Goal: Transaction & Acquisition: Purchase product/service

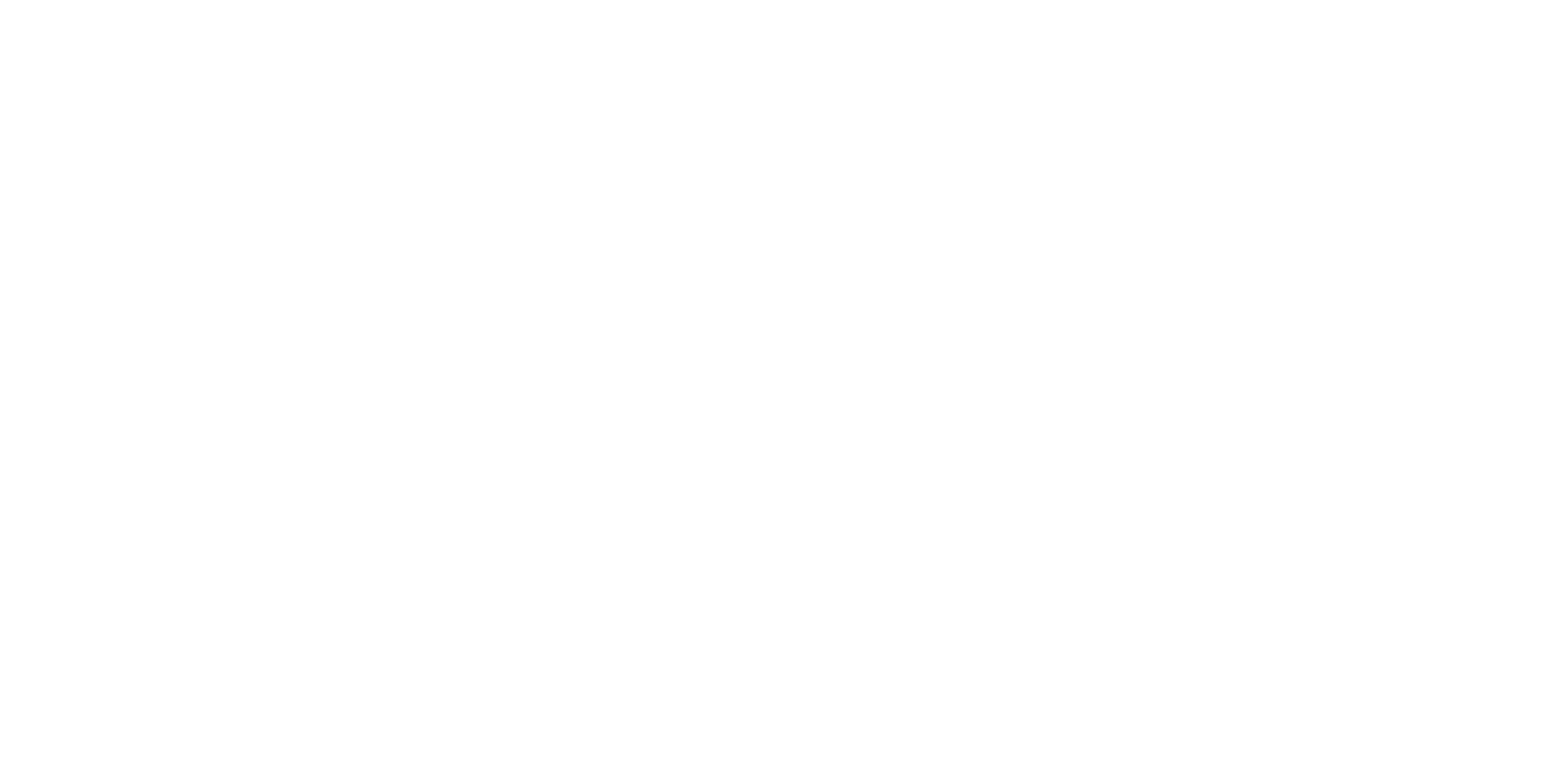
select select "FR"
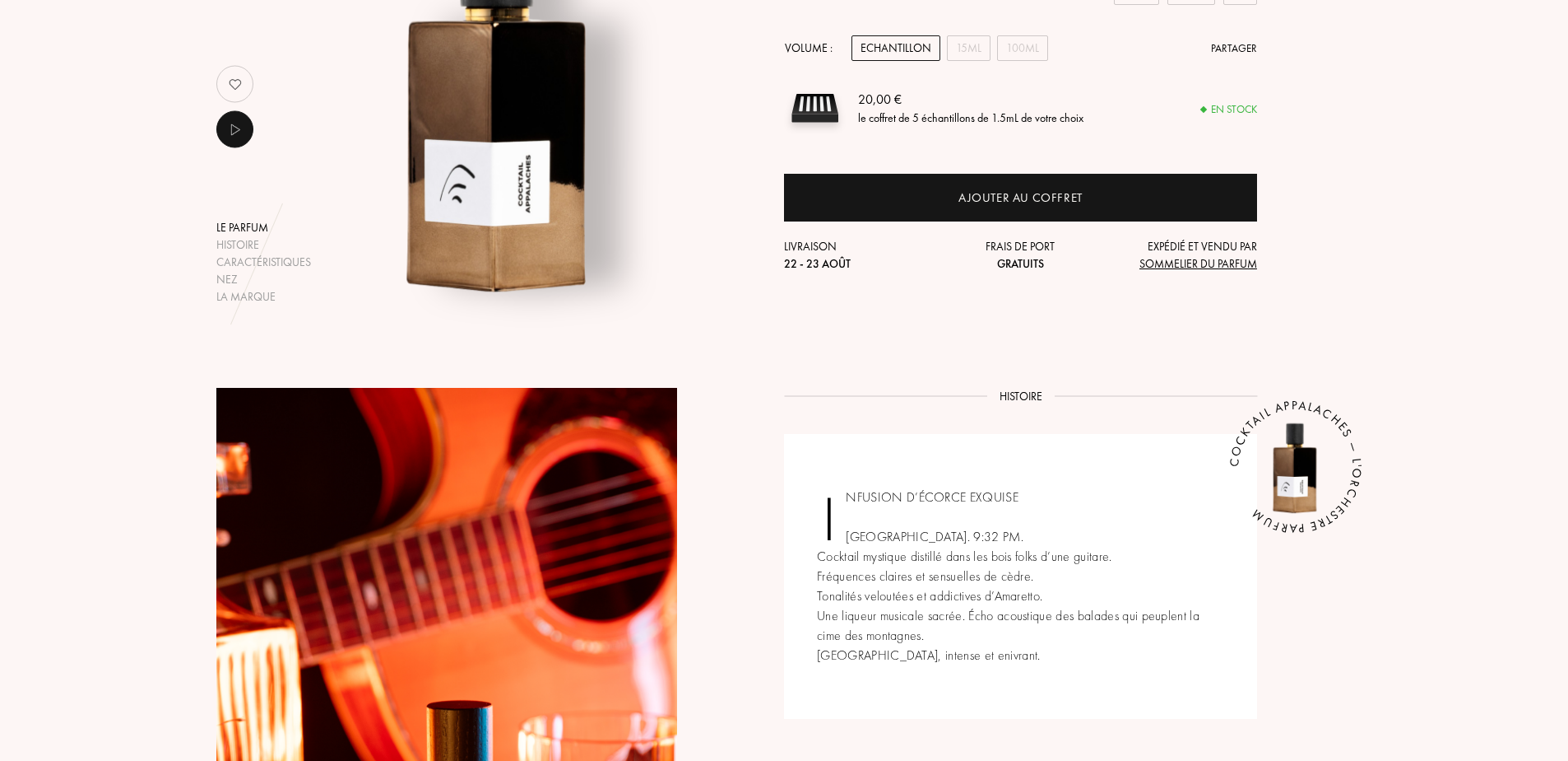
scroll to position [329, 0]
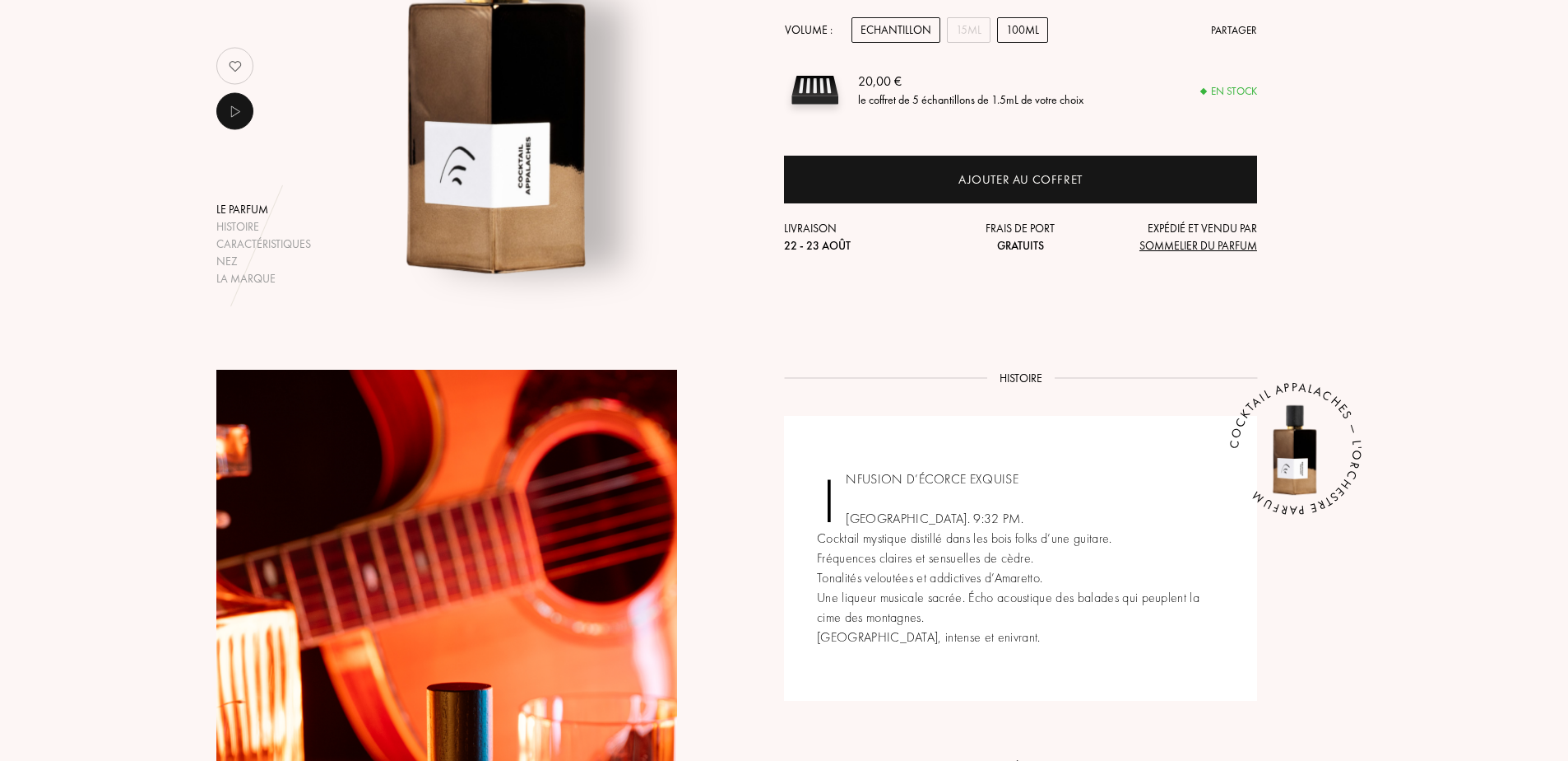
click at [1023, 25] on div "100mL" at bounding box center [1023, 30] width 51 height 25
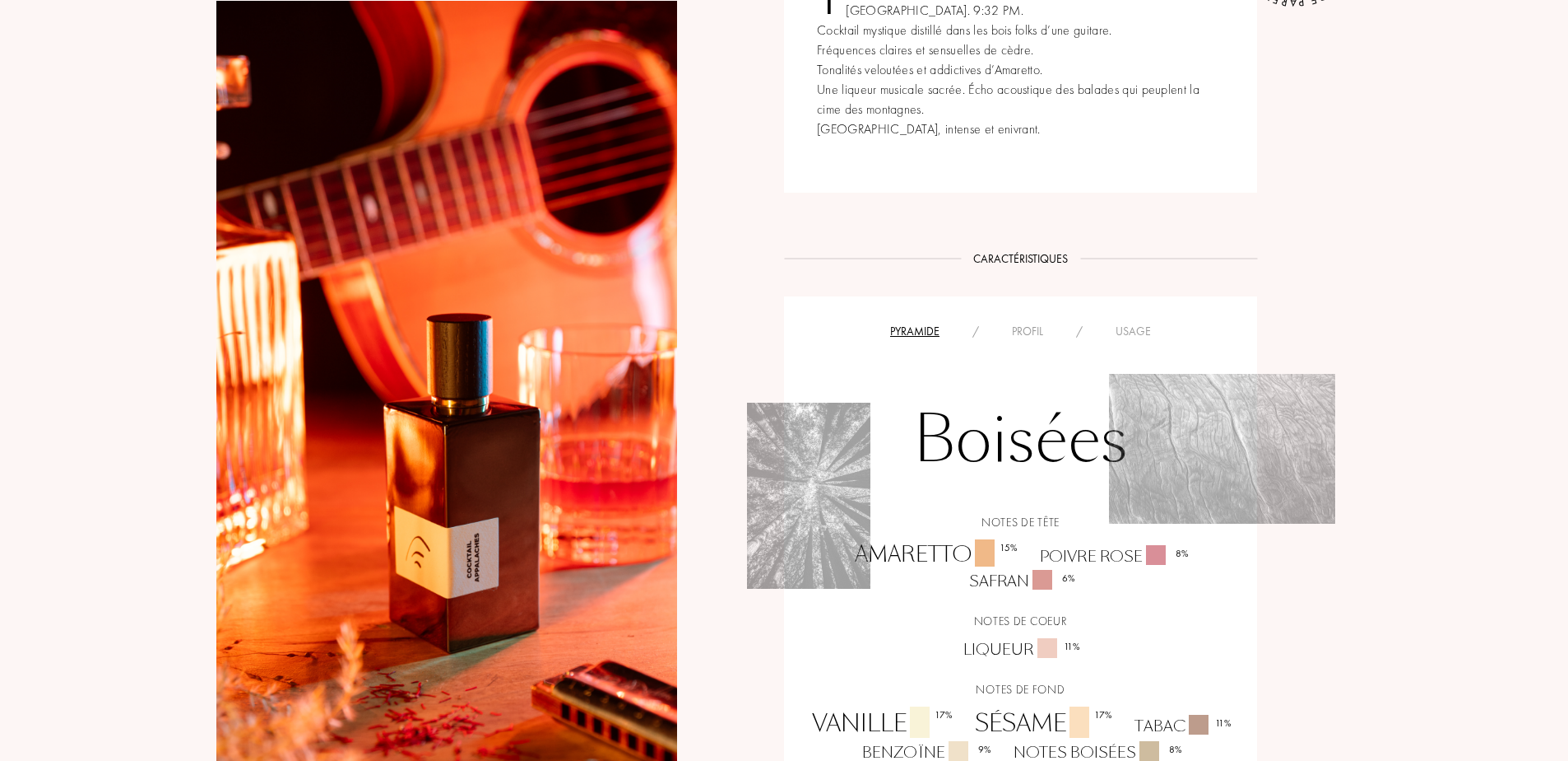
scroll to position [0, 0]
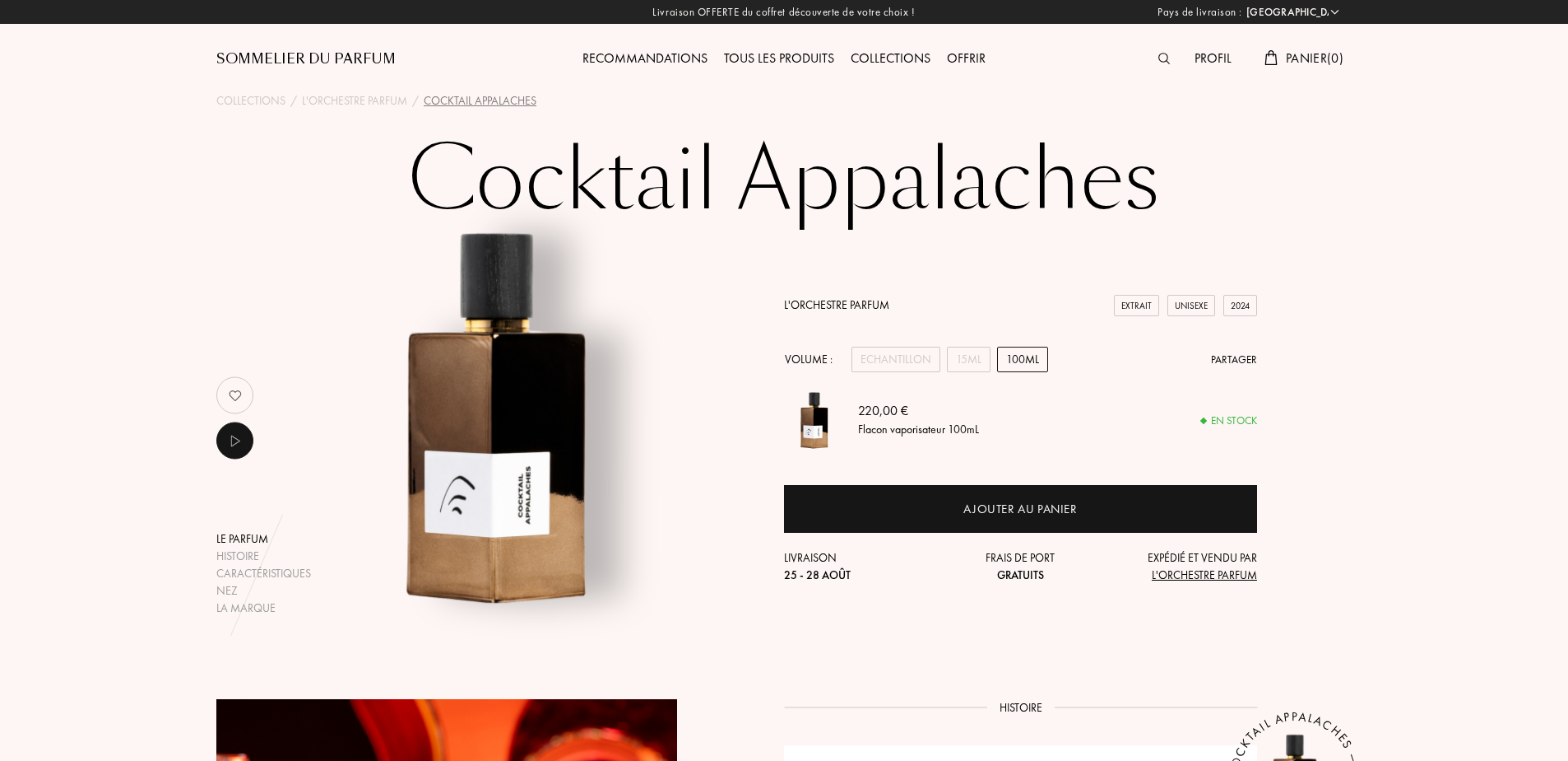
click at [903, 62] on div "Collections" at bounding box center [891, 59] width 96 height 22
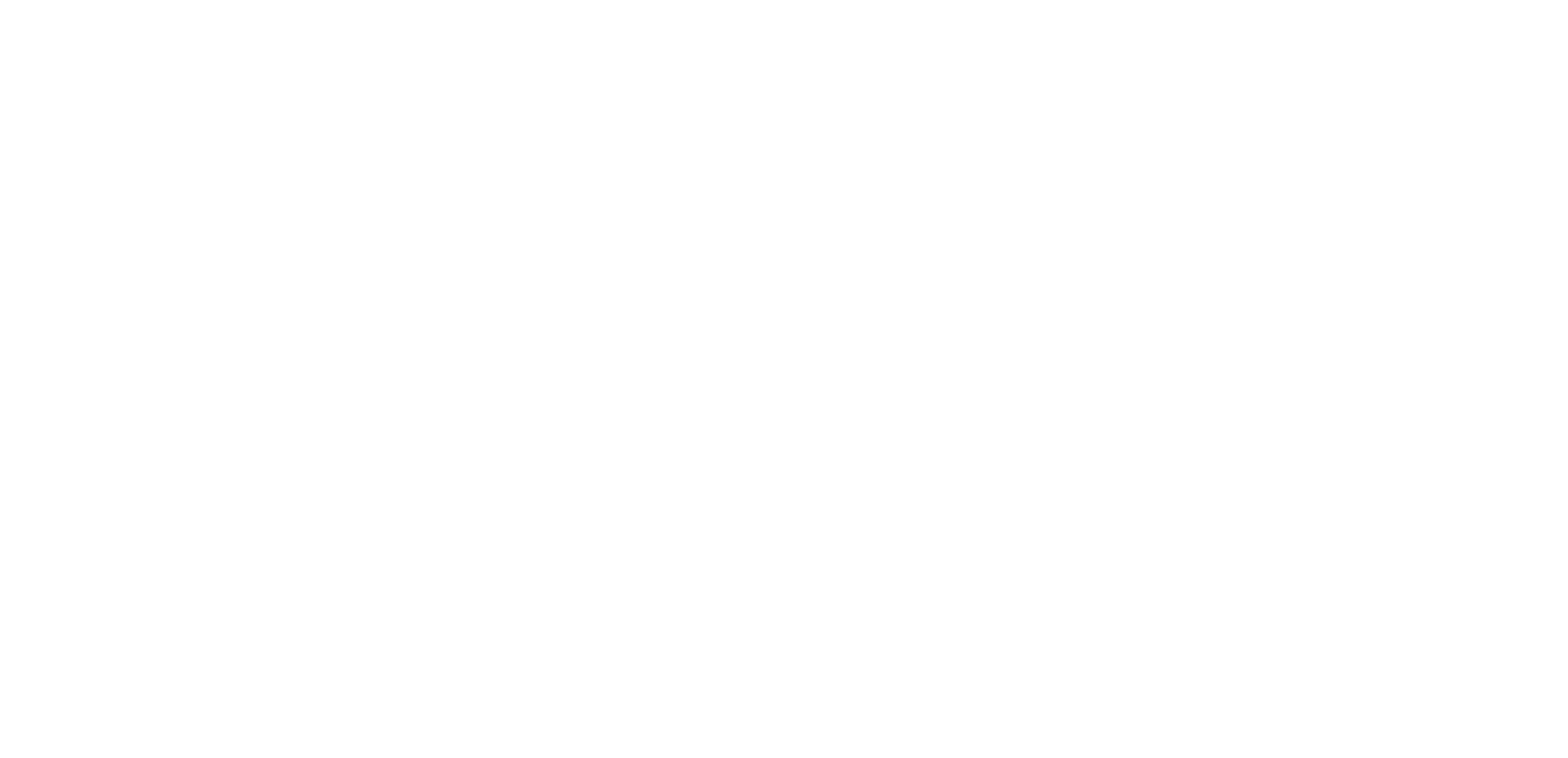
select select "FR"
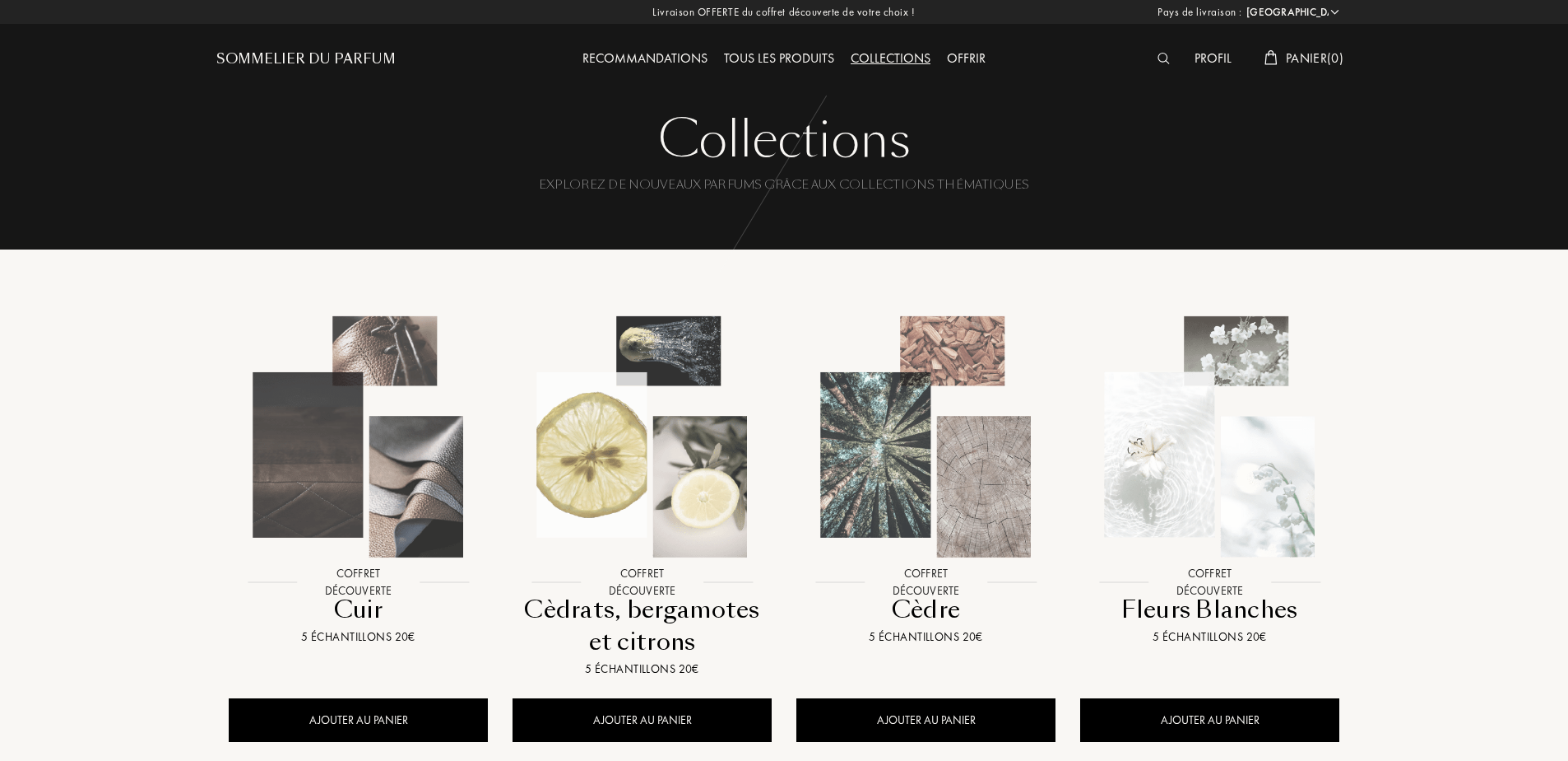
click at [1164, 61] on img at bounding box center [1164, 58] width 12 height 11
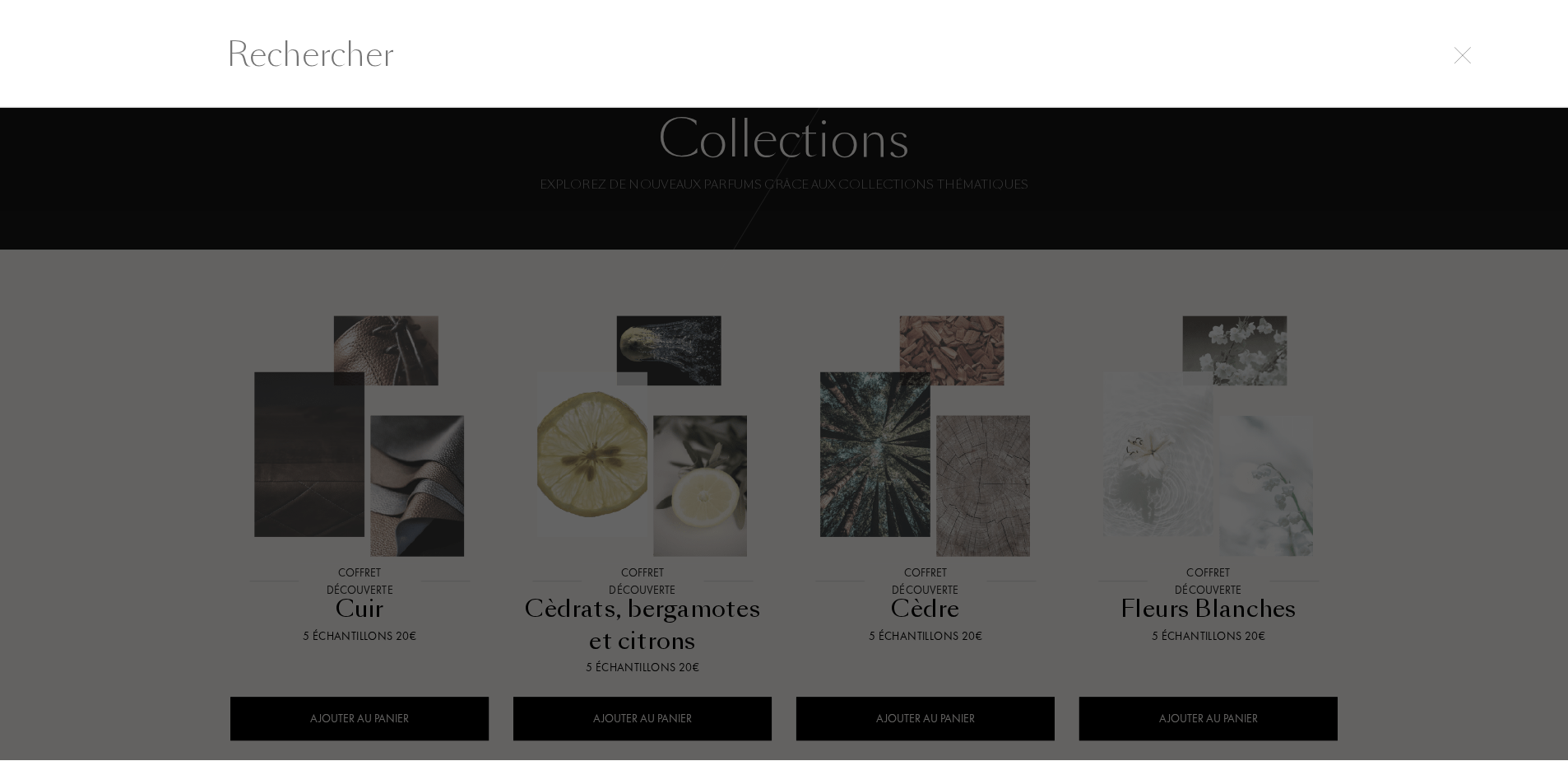
scroll to position [1, 0]
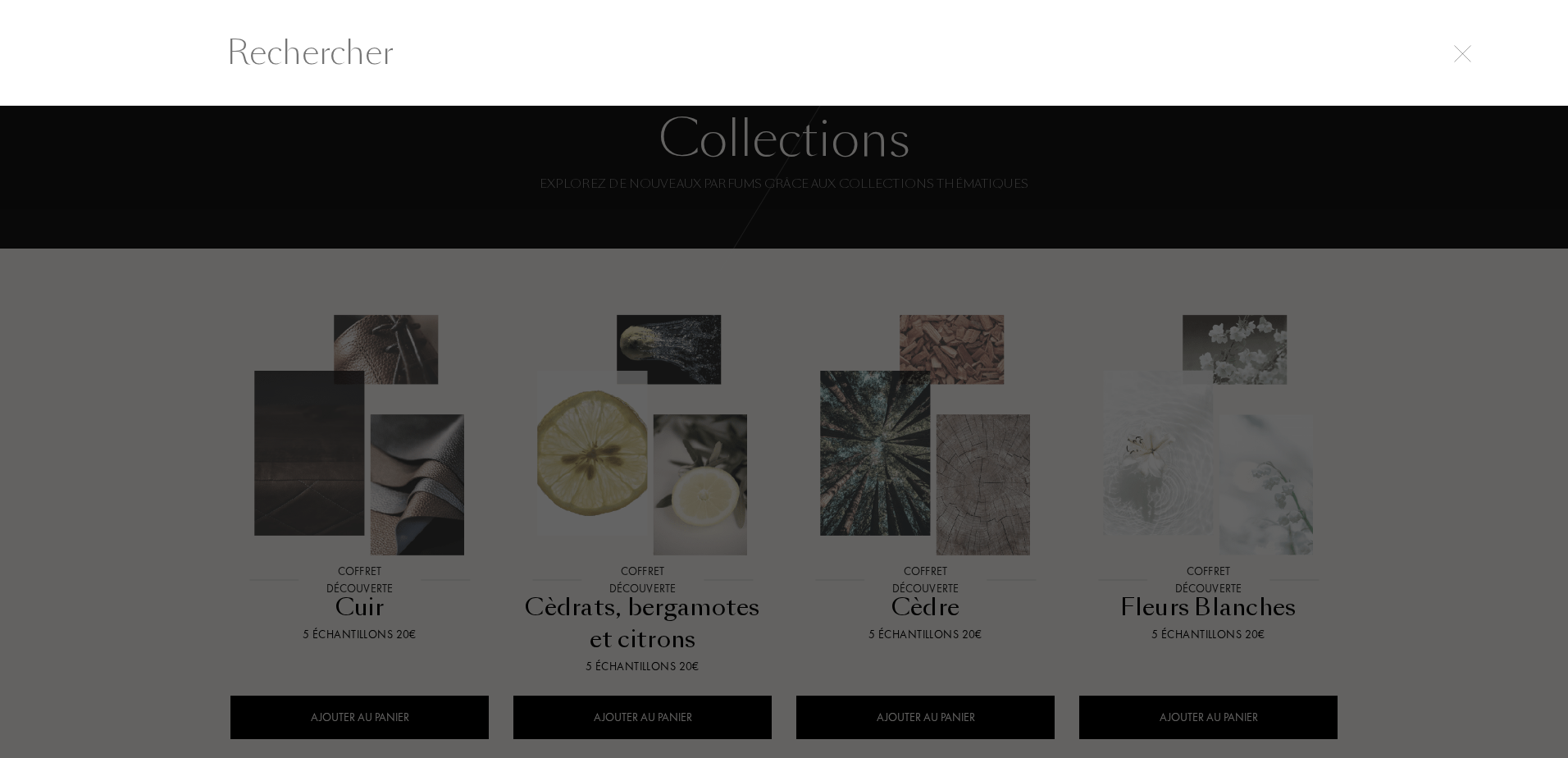
click at [523, 79] on div at bounding box center [784, 52] width 1568 height 106
click at [523, 51] on input "text" at bounding box center [784, 52] width 1181 height 49
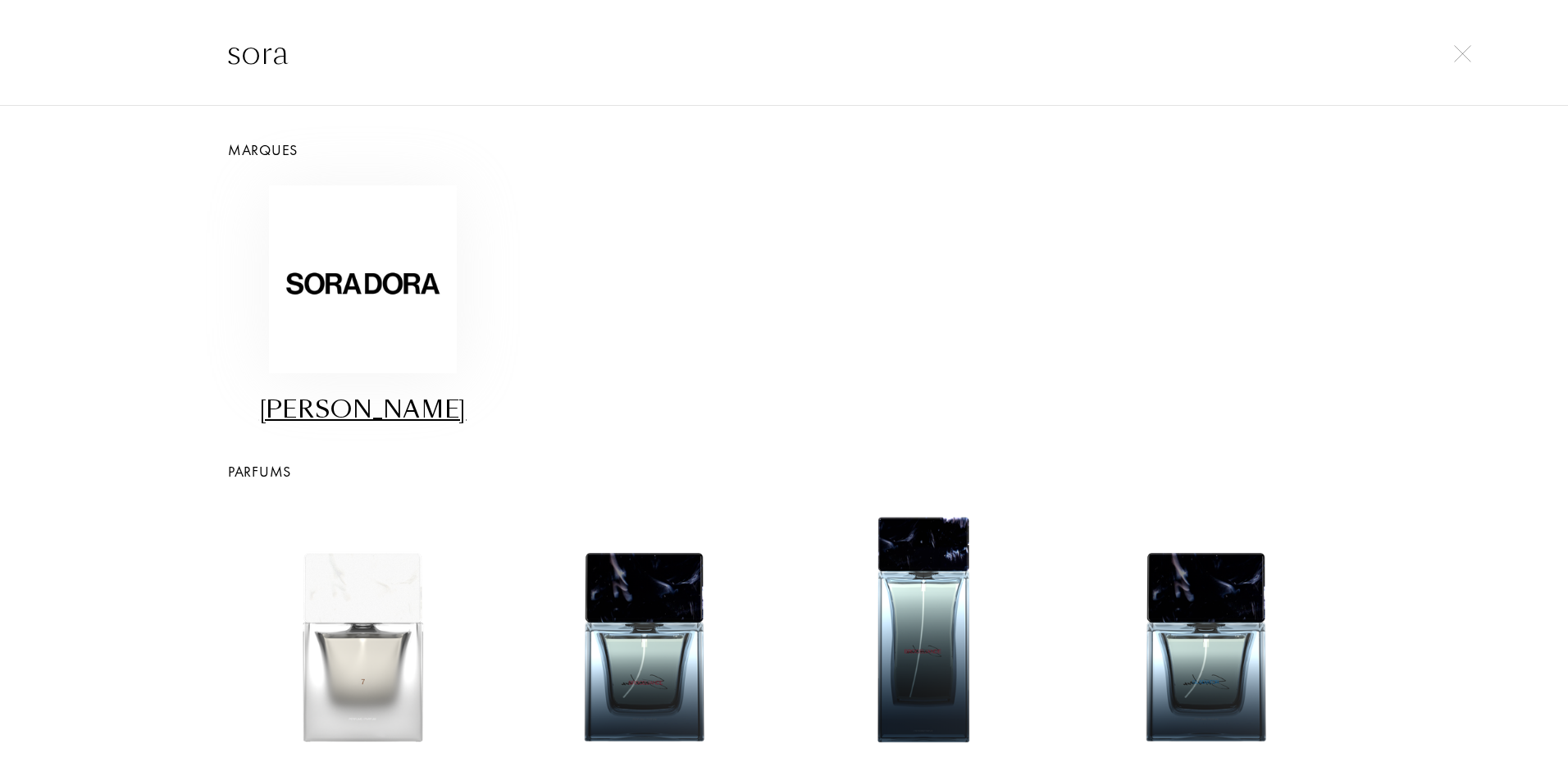
type input "sora"
click at [394, 275] on img at bounding box center [363, 279] width 188 height 188
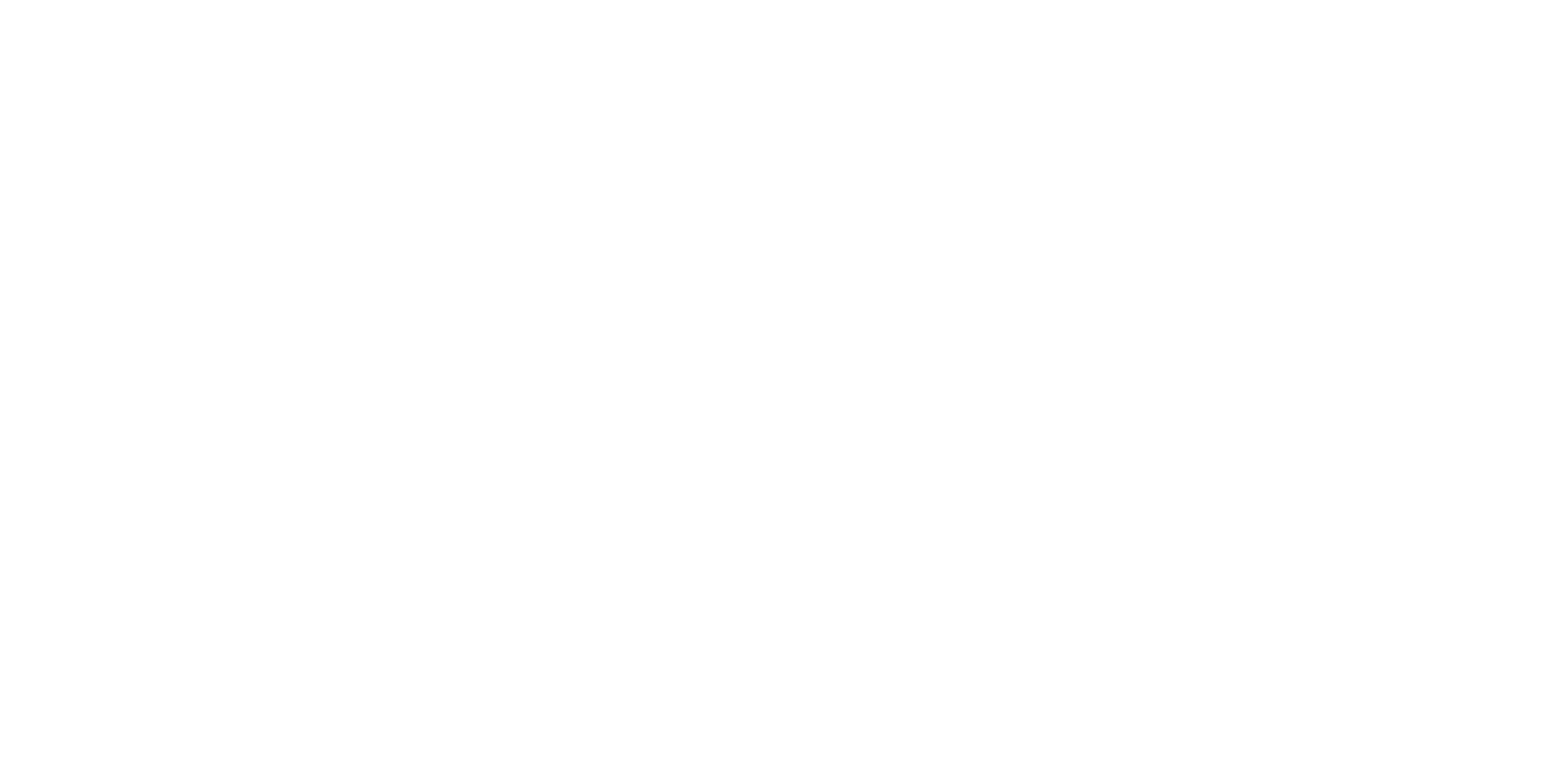
click at [0, 0] on html at bounding box center [0, 0] width 0 height 0
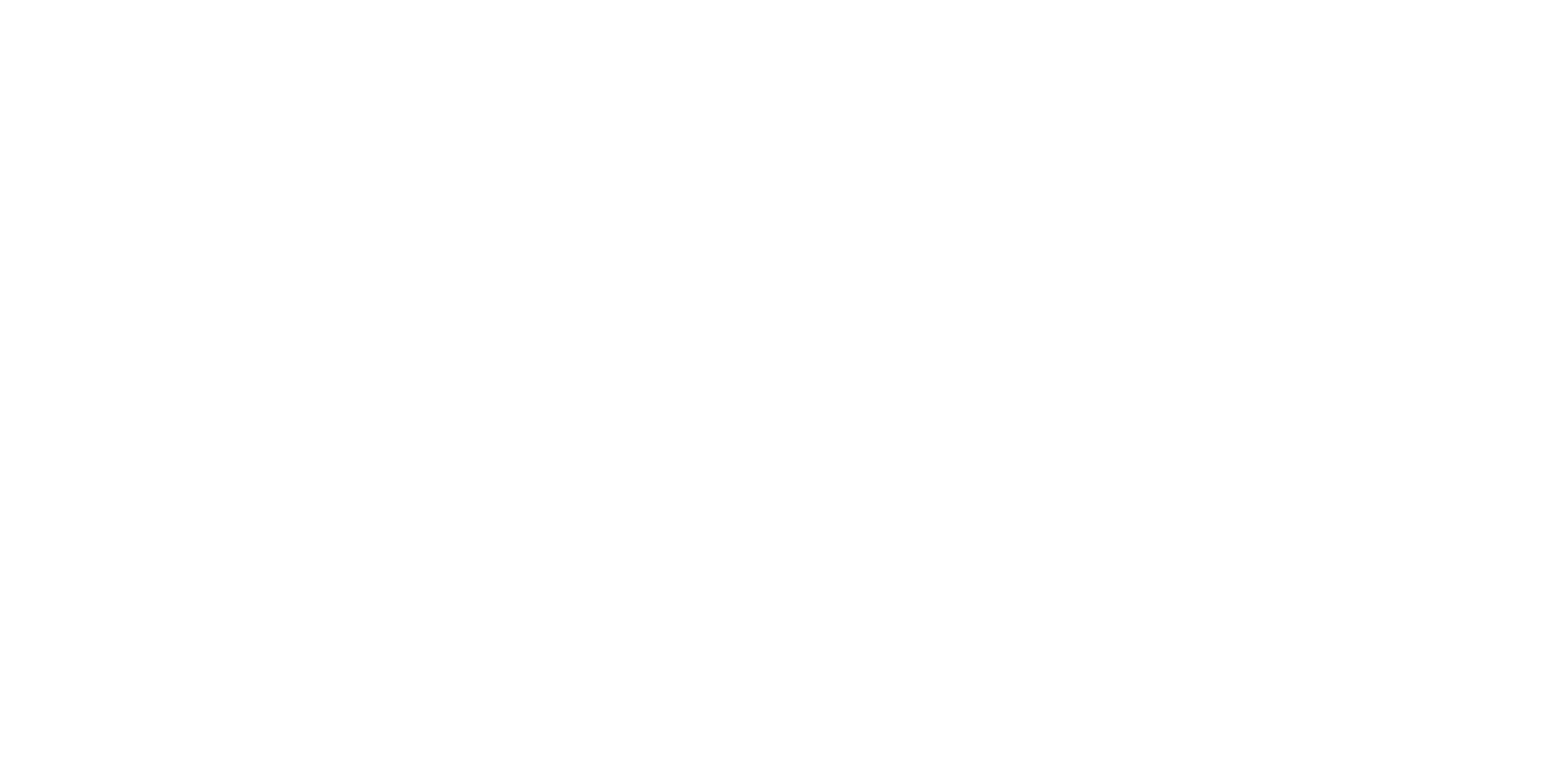
select select "FR"
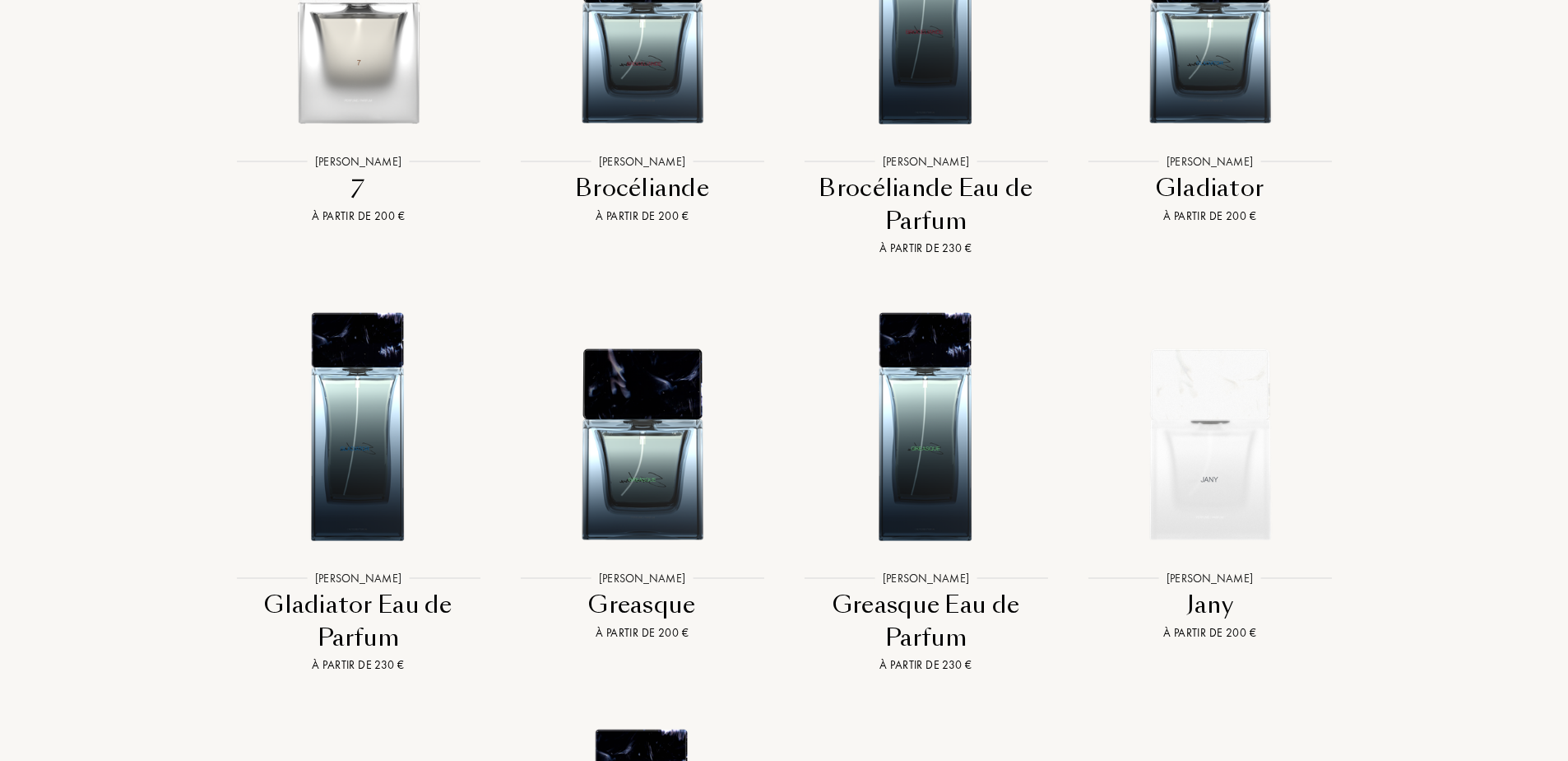
scroll to position [3003, 0]
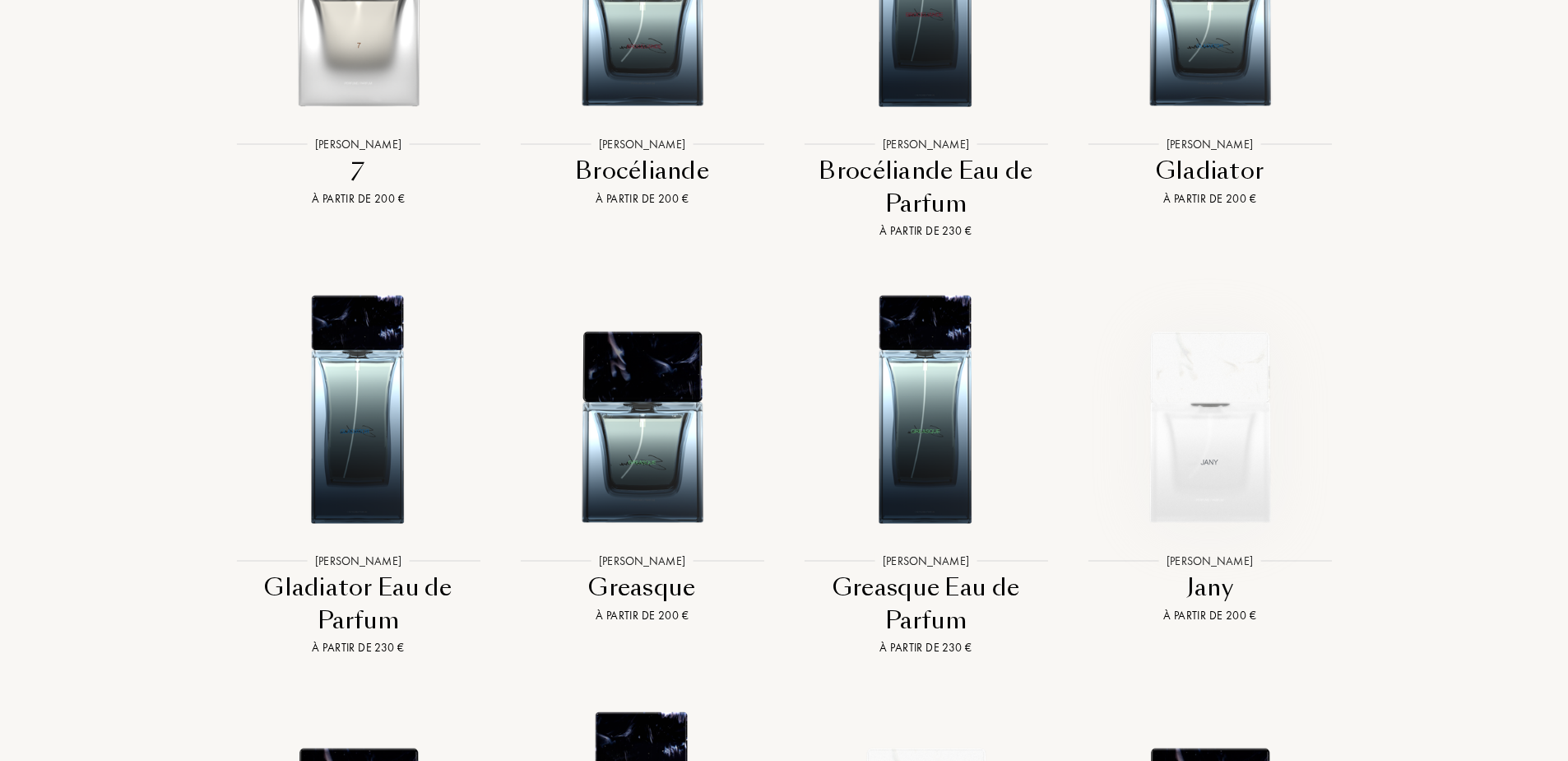
click at [1218, 474] on img at bounding box center [1209, 406] width 256 height 256
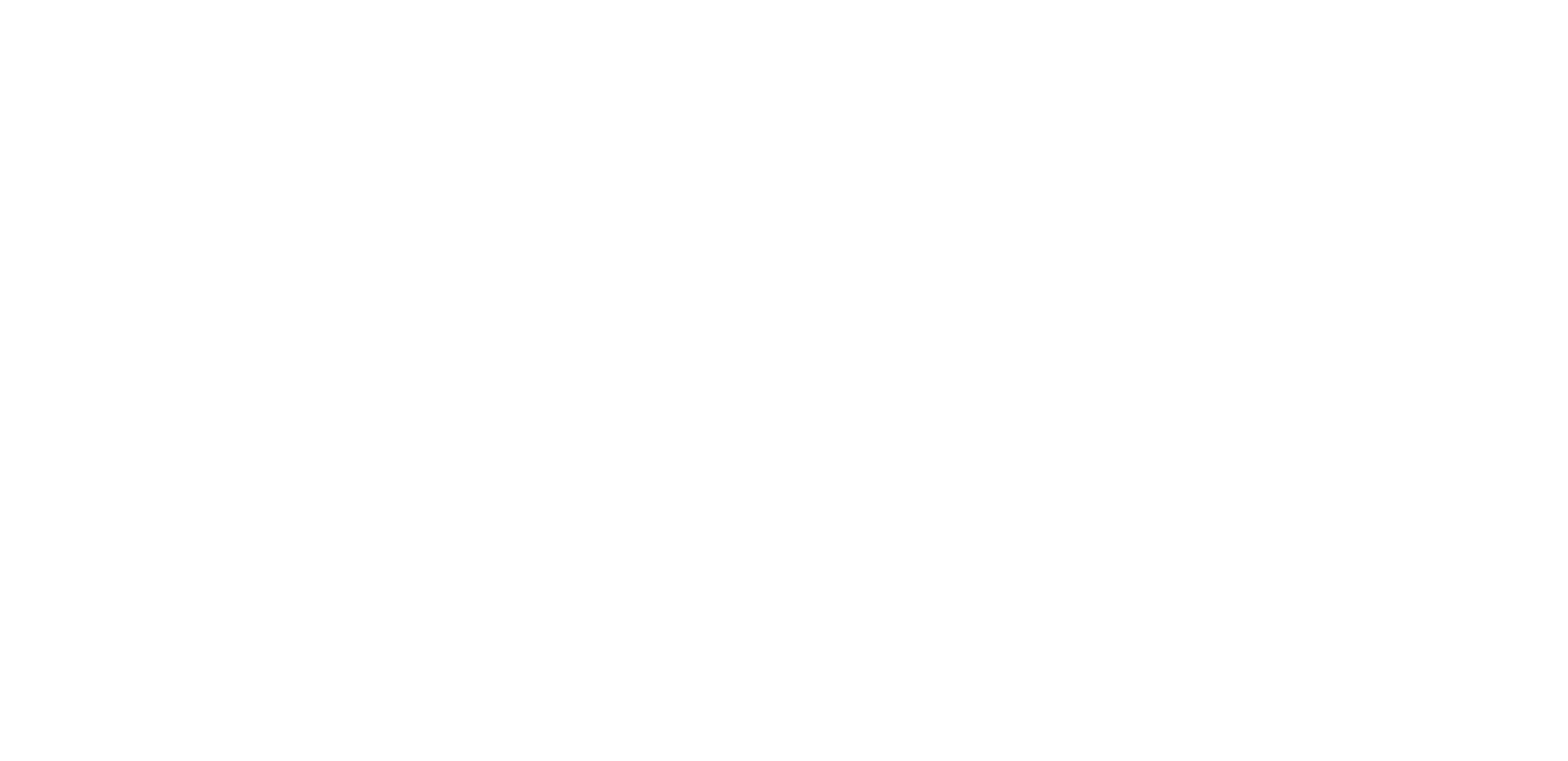
select select "FR"
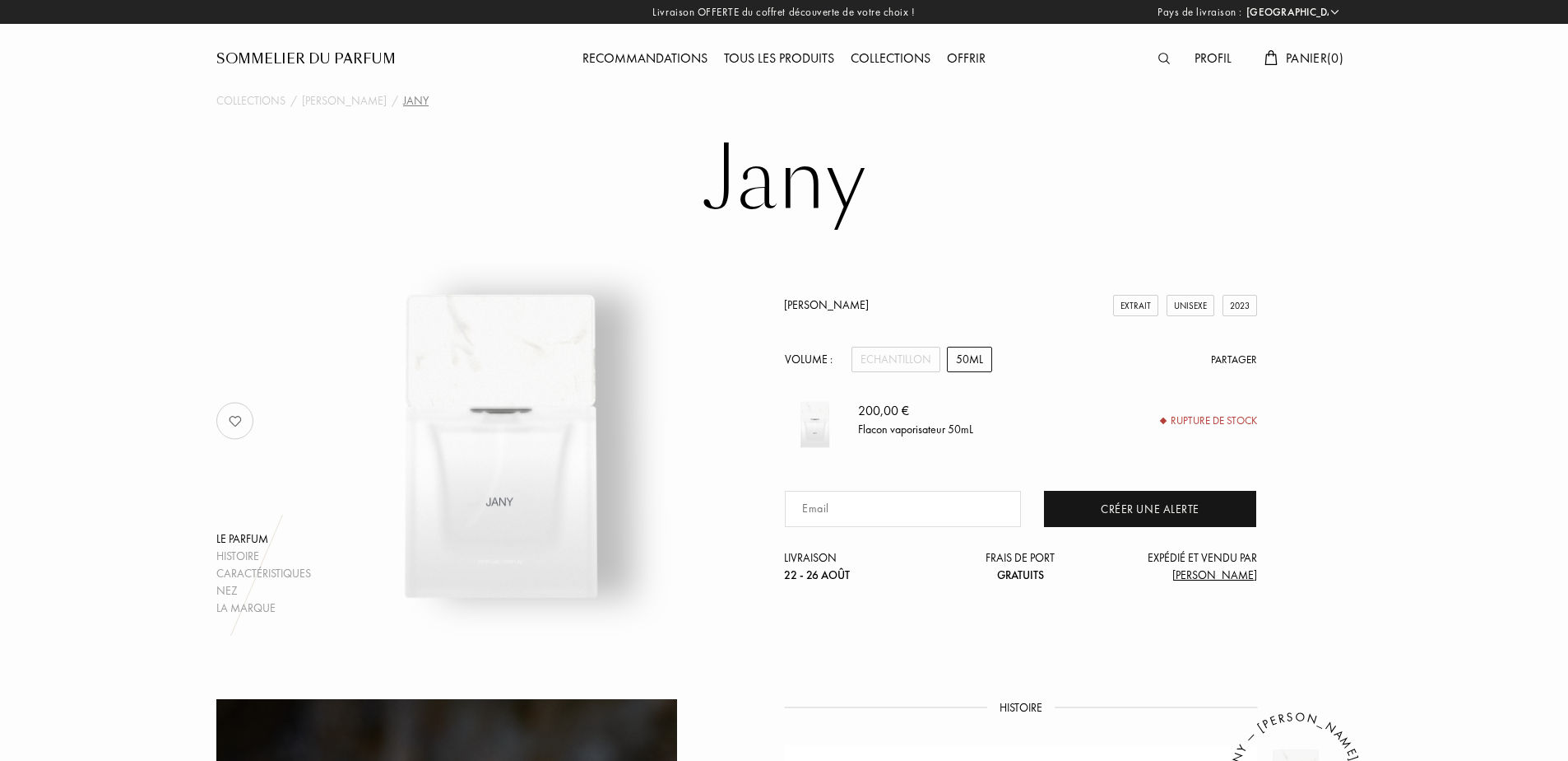
drag, startPoint x: 955, startPoint y: 367, endPoint x: 971, endPoint y: 364, distance: 16.3
click at [959, 368] on div "50mL" at bounding box center [970, 359] width 45 height 25
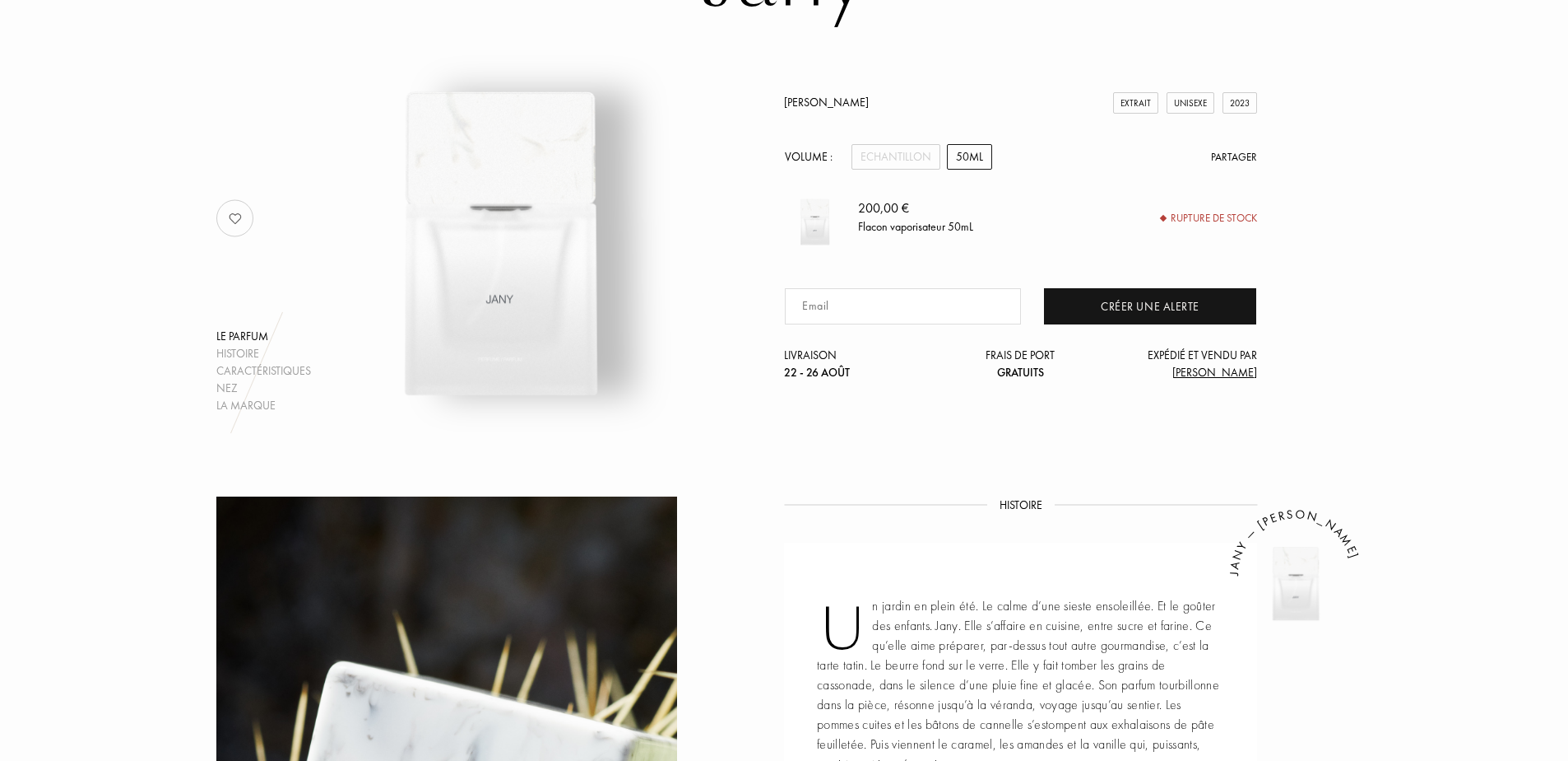
scroll to position [192, 0]
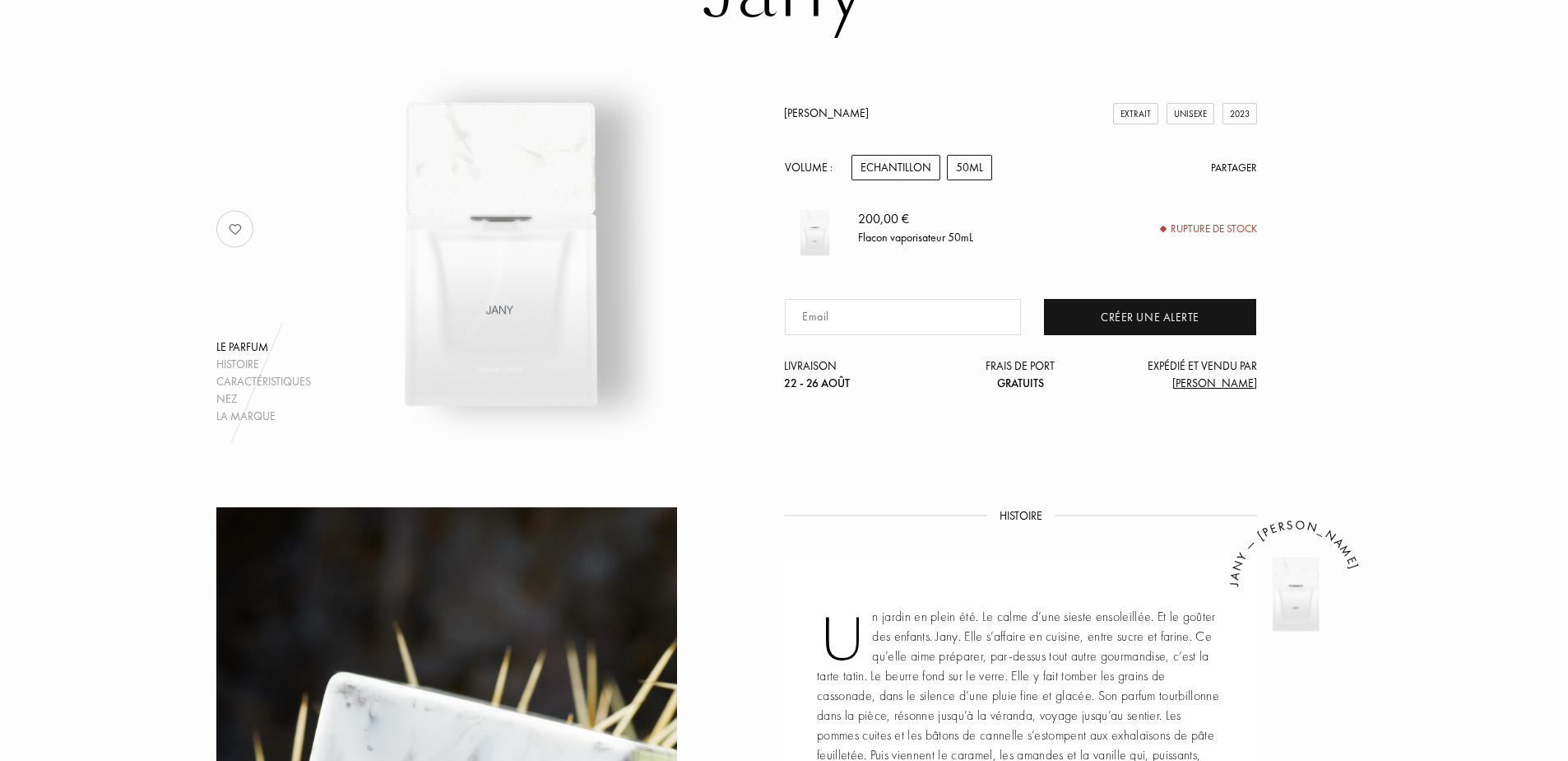
click at [885, 165] on div "Echantillon" at bounding box center [896, 167] width 89 height 25
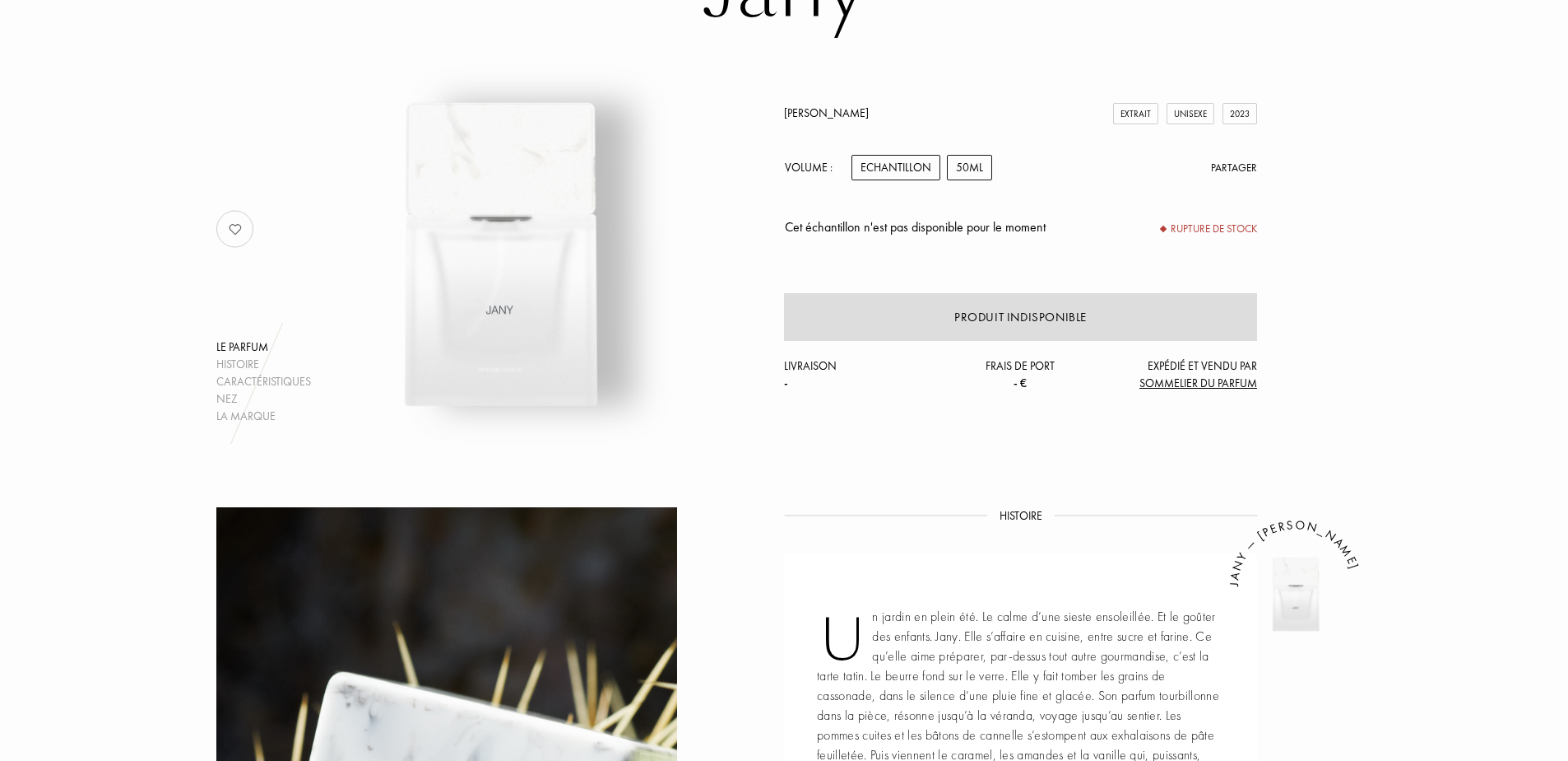
click at [968, 164] on div "50mL" at bounding box center [970, 167] width 45 height 25
